Goal: Information Seeking & Learning: Learn about a topic

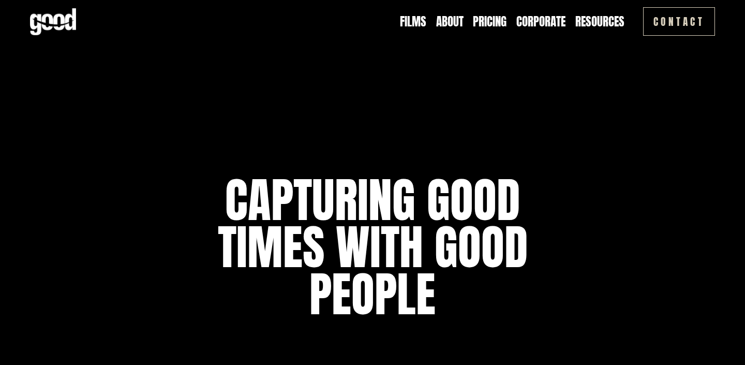
click at [492, 21] on link "Pricing" at bounding box center [490, 21] width 34 height 17
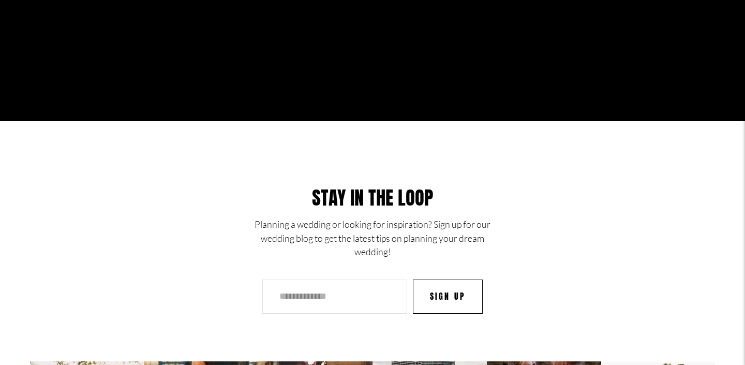
scroll to position [2262, 0]
